Goal: Task Accomplishment & Management: Manage account settings

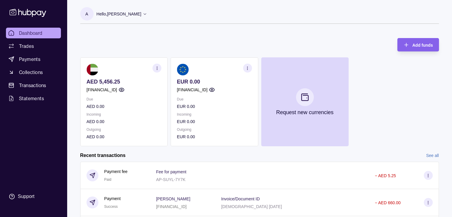
scroll to position [99, 0]
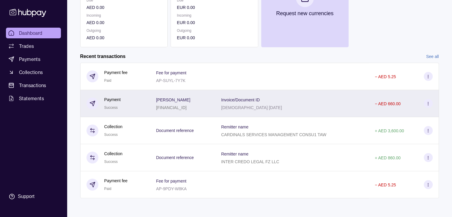
click at [273, 111] on div "[DEMOGRAPHIC_DATA] [DATE]" at bounding box center [251, 107] width 61 height 7
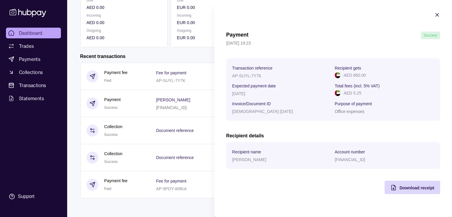
drag, startPoint x: 364, startPoint y: 114, endPoint x: 324, endPoint y: 115, distance: 40.5
click at [324, 115] on section "Transaction reference AP-SUYL-7Y7K Recipient gets AED 660.00 Expected payment d…" at bounding box center [333, 89] width 202 height 51
click at [437, 14] on icon "button" at bounding box center [437, 14] width 3 height 3
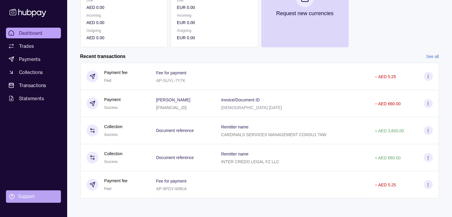
click at [25, 199] on div "Support" at bounding box center [26, 196] width 17 height 7
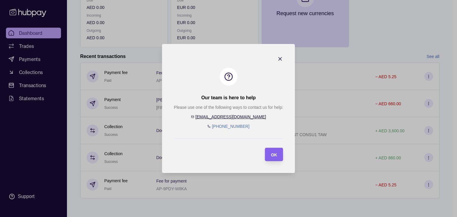
click at [281, 57] on icon "button" at bounding box center [280, 59] width 6 height 6
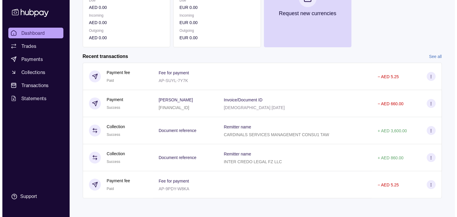
scroll to position [0, 0]
